Goal: Download file/media

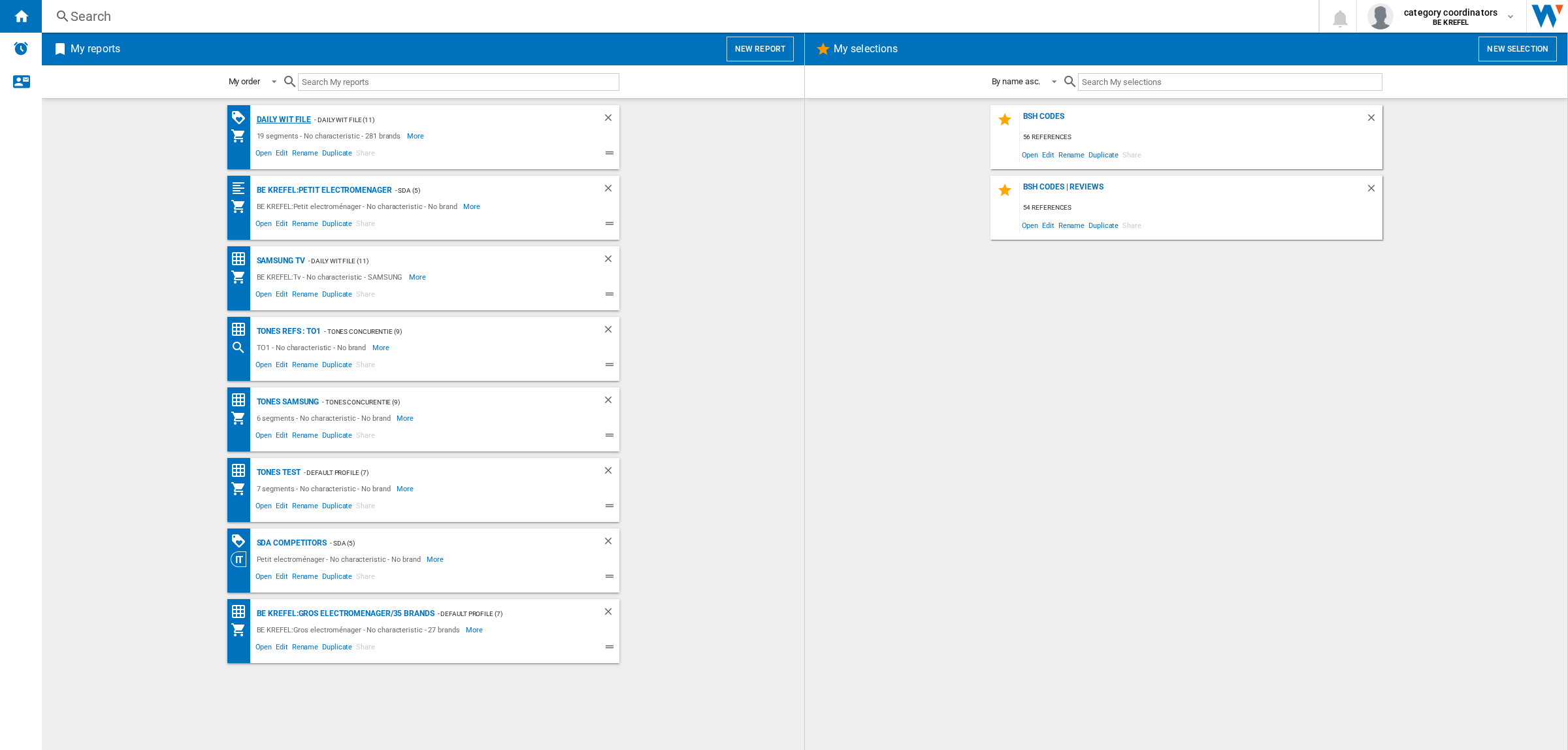
click at [301, 119] on div "Daily WIT file" at bounding box center [283, 120] width 58 height 17
click at [296, 114] on div "Daily WIT file" at bounding box center [283, 120] width 58 height 17
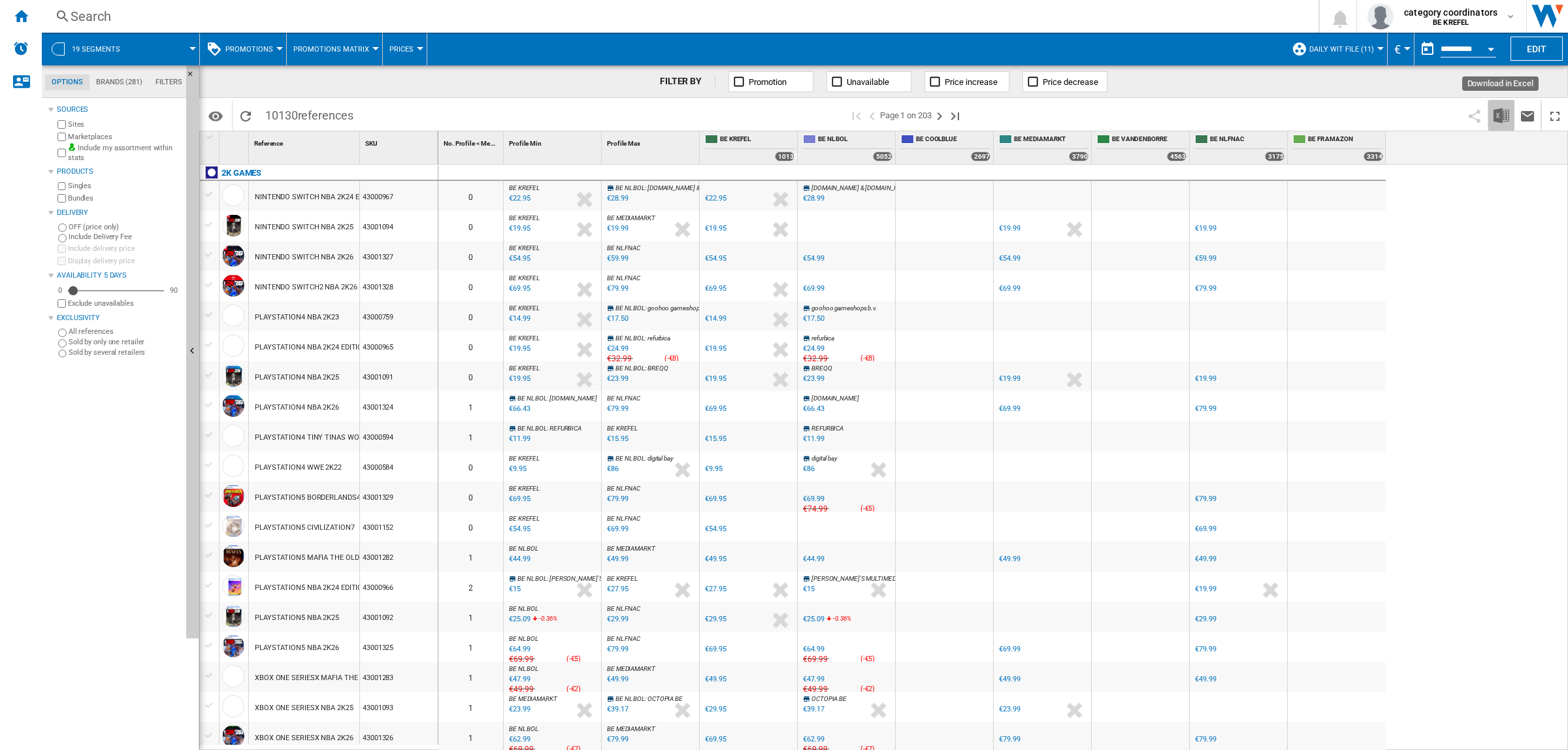
click at [1502, 116] on img "Download in Excel" at bounding box center [1502, 116] width 16 height 16
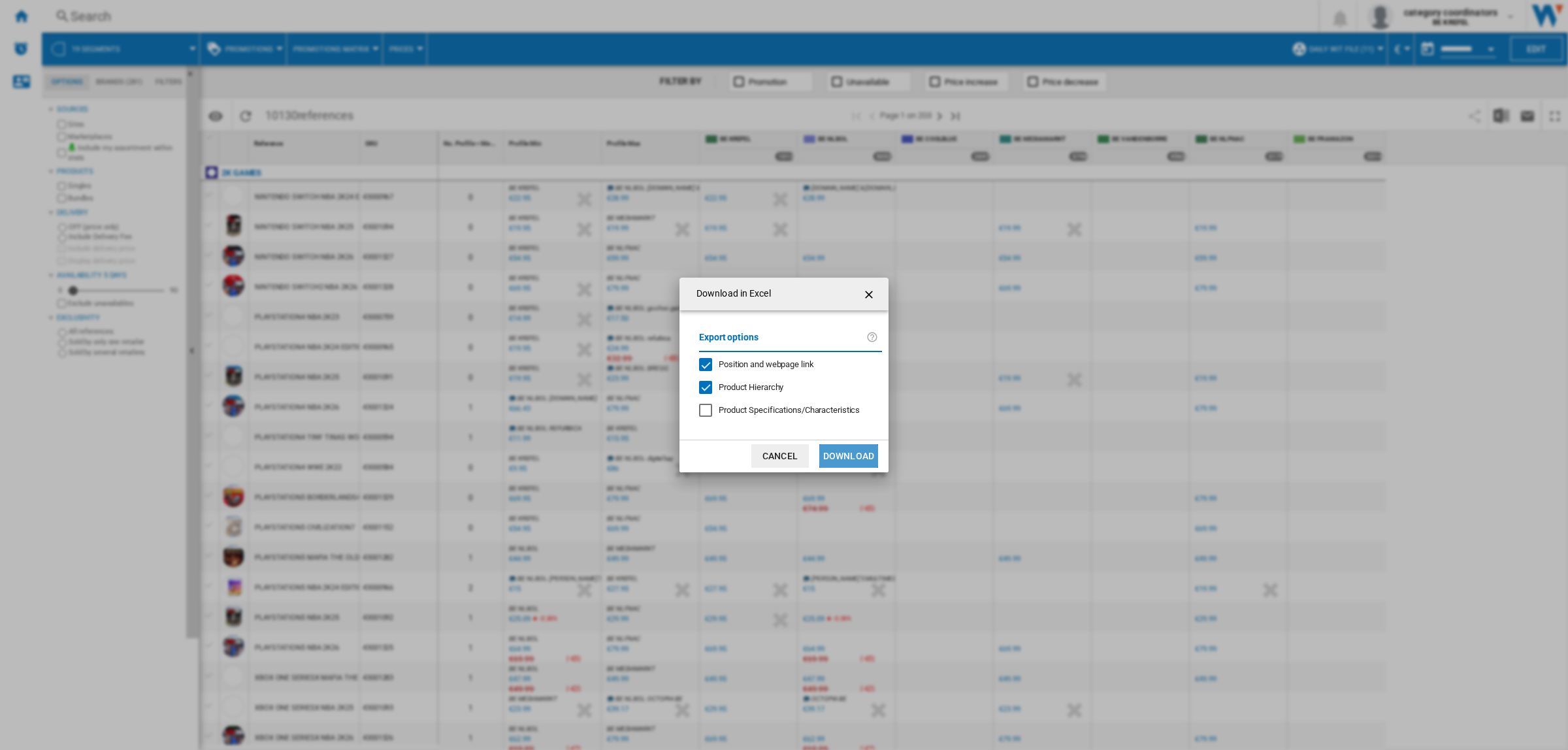
click at [856, 447] on button "Download" at bounding box center [848, 456] width 59 height 24
